Goal: Information Seeking & Learning: Learn about a topic

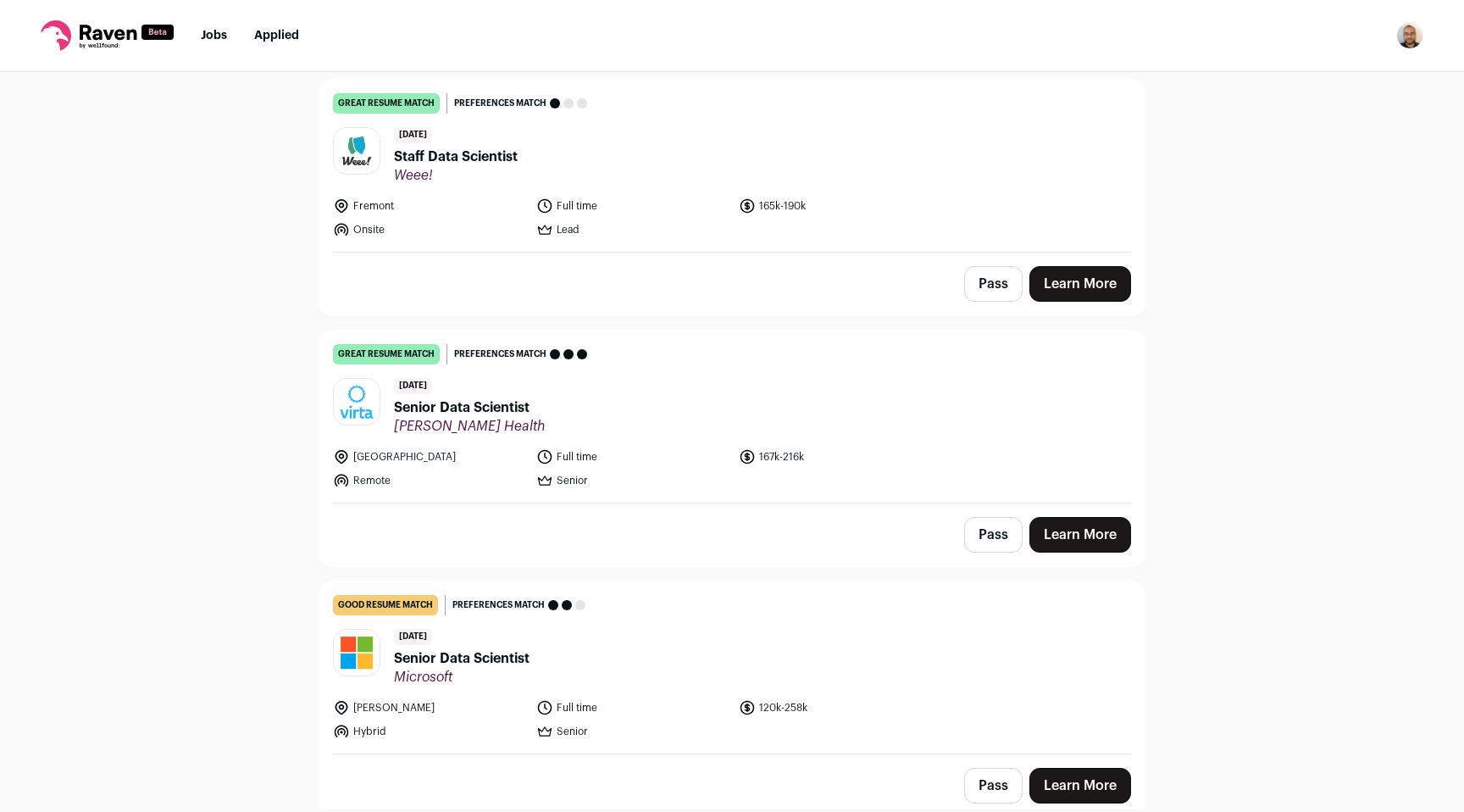
scroll to position [930, 0]
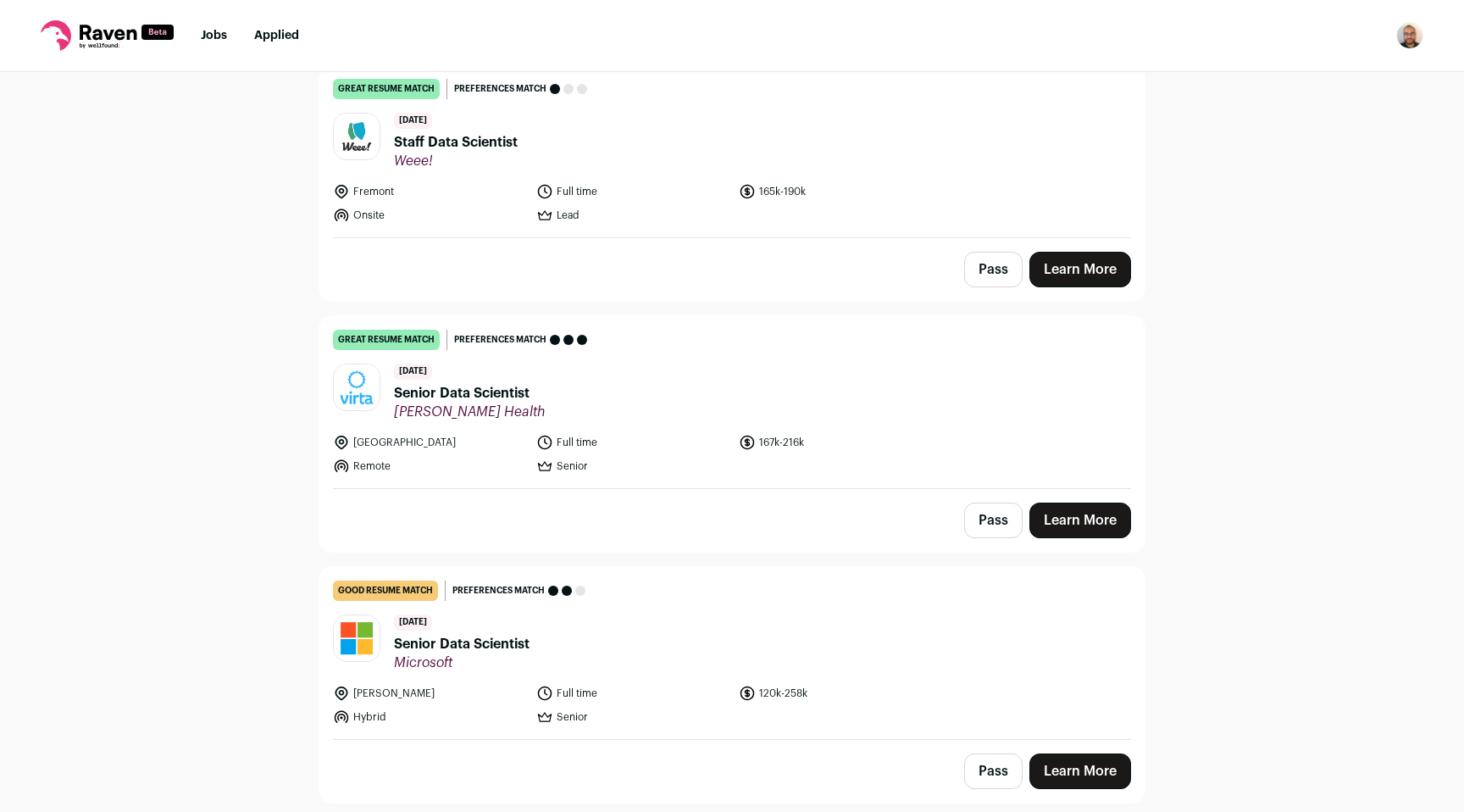
click at [443, 393] on span "Senior Data Scientist" at bounding box center [469, 393] width 151 height 20
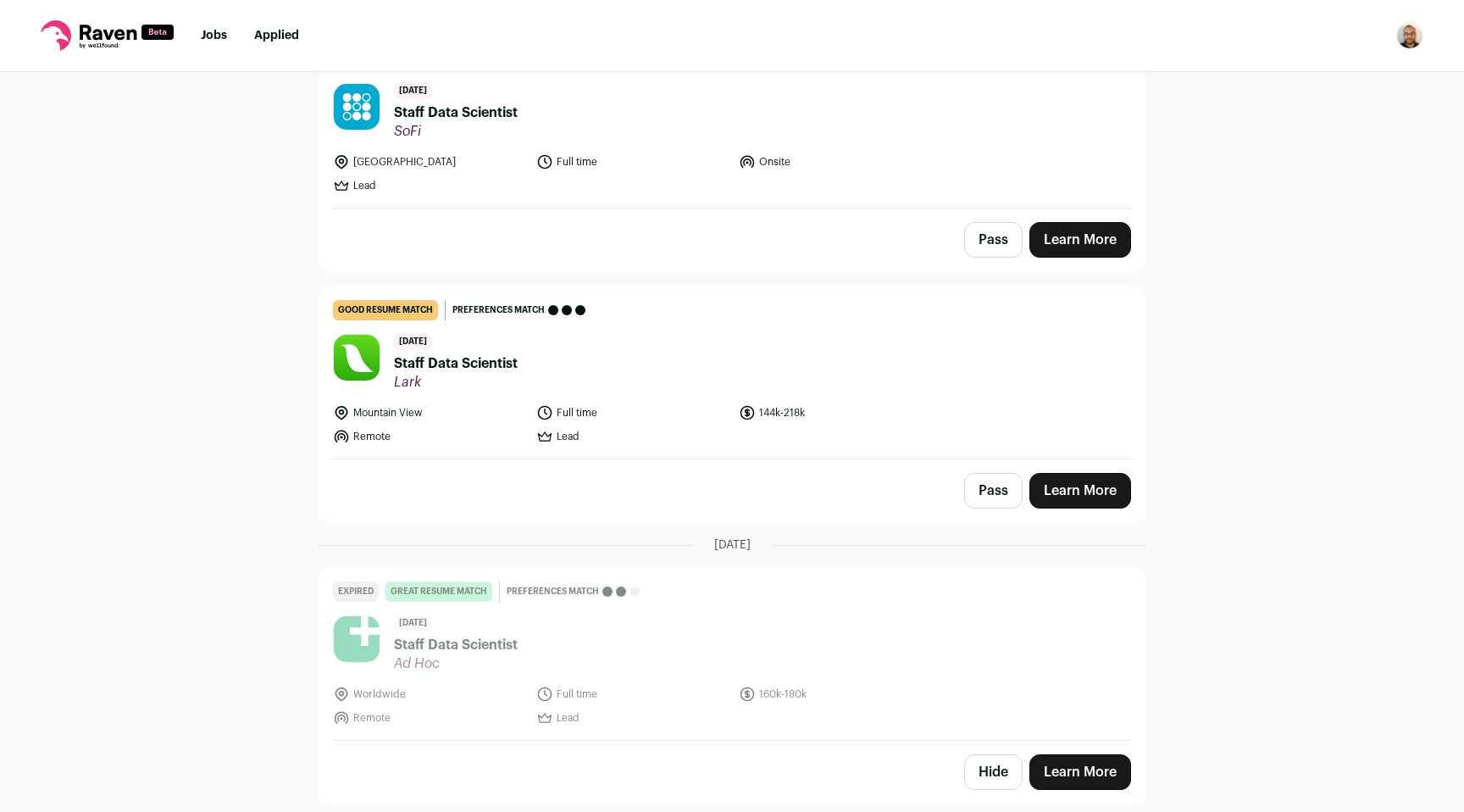
scroll to position [1964, 0]
click at [465, 366] on span "Staff Data Scientist" at bounding box center [455, 361] width 124 height 20
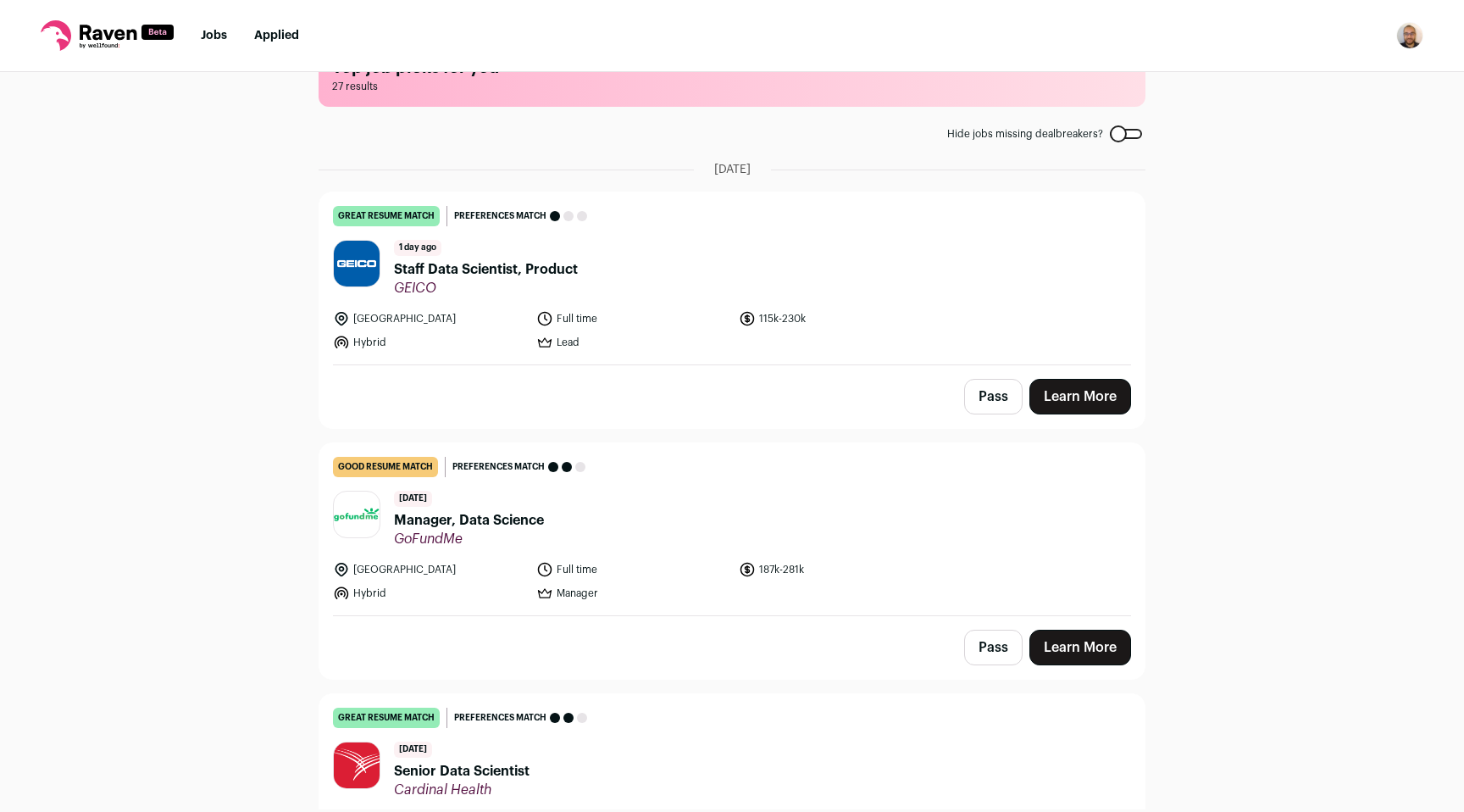
scroll to position [0, 0]
